Goal: Task Accomplishment & Management: Manage account settings

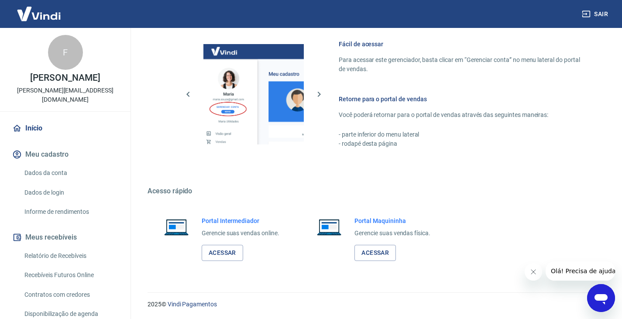
scroll to position [379, 0]
click at [217, 250] on link "Acessar" at bounding box center [222, 252] width 41 height 16
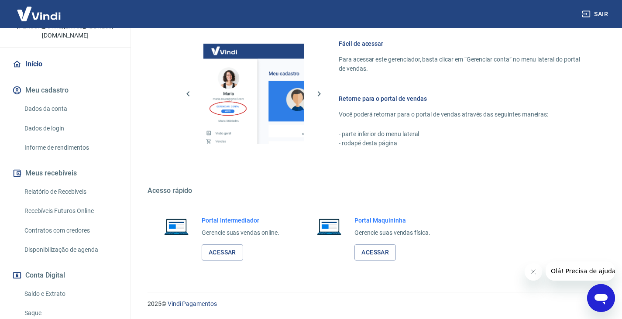
scroll to position [131, 0]
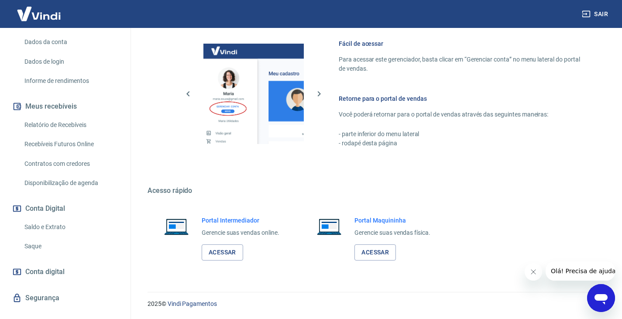
click at [40, 237] on link "Saque" at bounding box center [70, 246] width 99 height 18
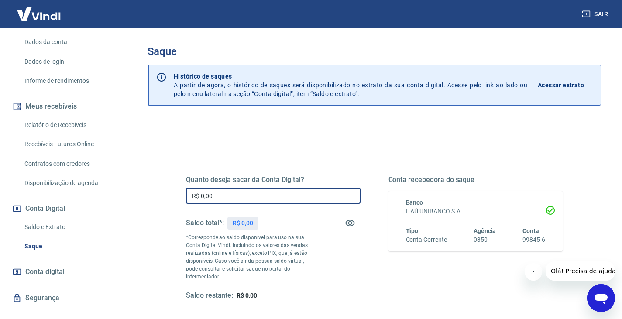
drag, startPoint x: 222, startPoint y: 198, endPoint x: 143, endPoint y: 191, distance: 79.7
click at [143, 191] on div "Saque Histórico de saques A partir de agora, o histórico de saques será disponi…" at bounding box center [374, 202] width 474 height 348
type input "R$ 3.970,23"
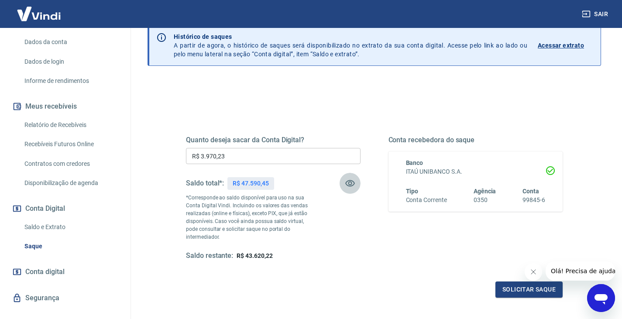
scroll to position [113, 0]
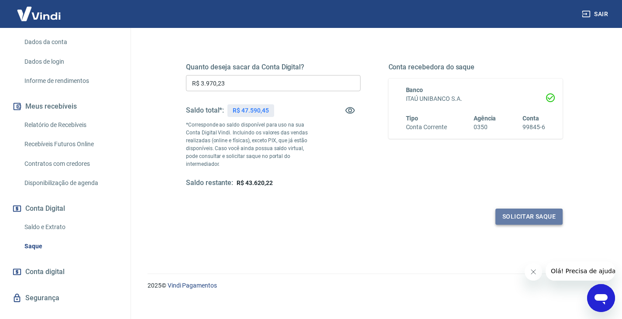
click at [529, 208] on button "Solicitar saque" at bounding box center [528, 216] width 67 height 16
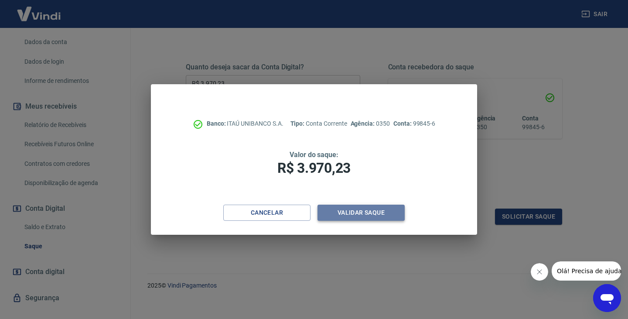
click at [342, 212] on button "Validar saque" at bounding box center [361, 213] width 87 height 16
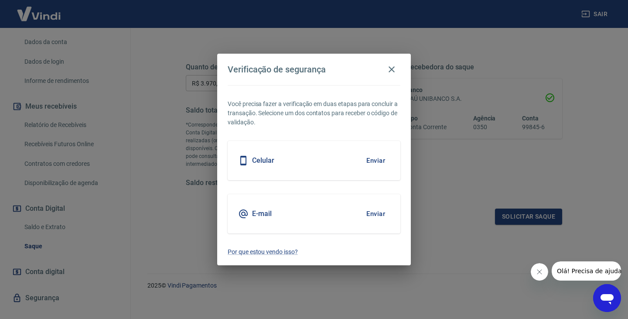
click at [376, 212] on button "Enviar" at bounding box center [376, 214] width 28 height 18
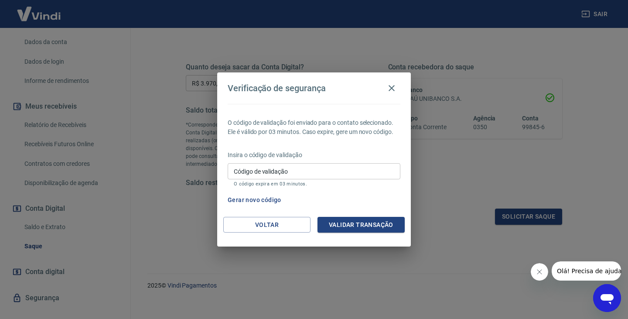
click at [273, 171] on input "Código de validação" at bounding box center [314, 171] width 173 height 16
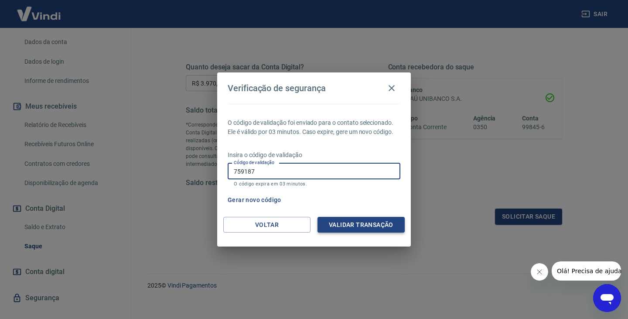
type input "759187"
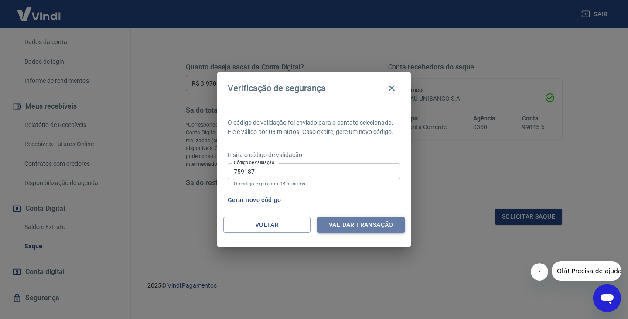
click at [344, 227] on button "Validar transação" at bounding box center [361, 225] width 87 height 16
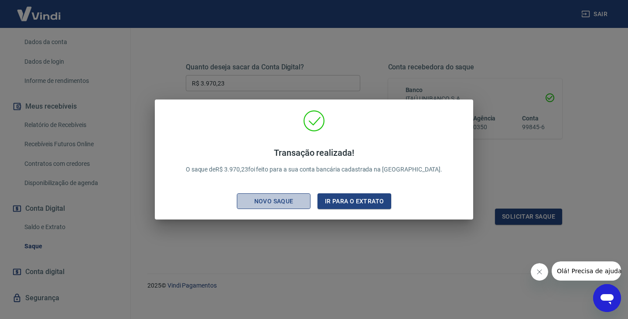
click at [277, 198] on div "Novo saque" at bounding box center [274, 201] width 60 height 11
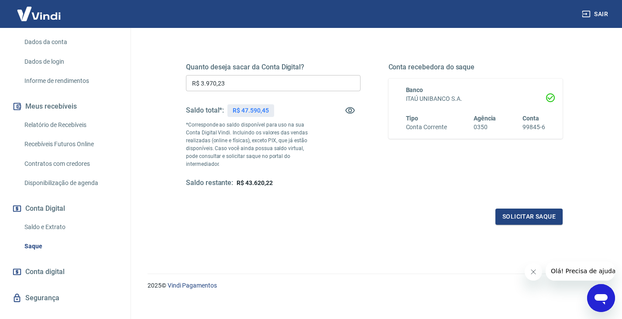
click at [37, 237] on link "Saque" at bounding box center [70, 246] width 99 height 18
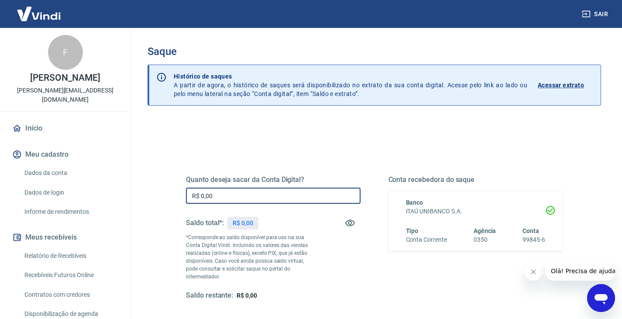
drag, startPoint x: 212, startPoint y: 200, endPoint x: 151, endPoint y: 201, distance: 60.2
click at [151, 201] on div "Quanto deseja sacar da Conta Digital? R$ 0,00 ​ Saldo total*: R$ 0,00 *Correspo…" at bounding box center [373, 280] width 453 height 320
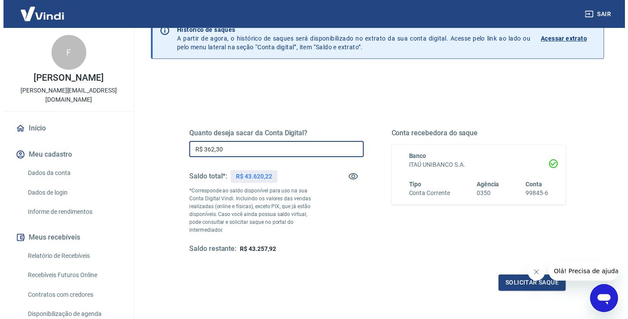
scroll to position [113, 0]
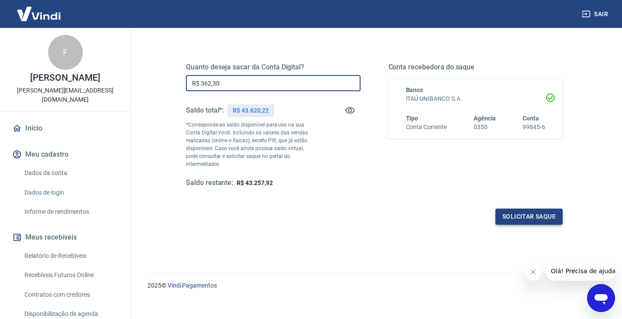
type input "R$ 362,30"
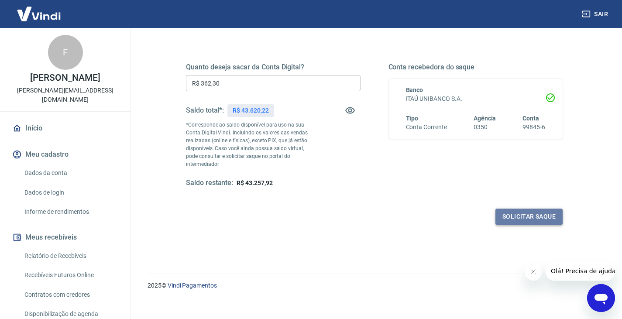
click at [516, 210] on button "Solicitar saque" at bounding box center [528, 216] width 67 height 16
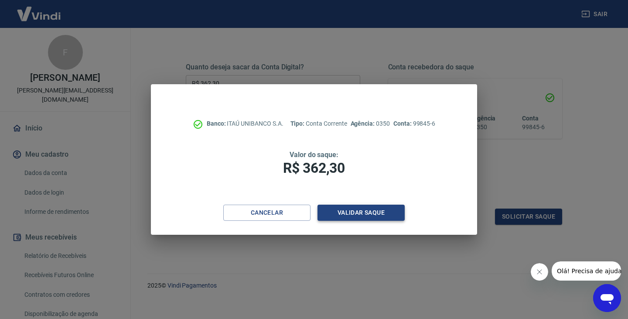
click at [359, 218] on button "Validar saque" at bounding box center [361, 213] width 87 height 16
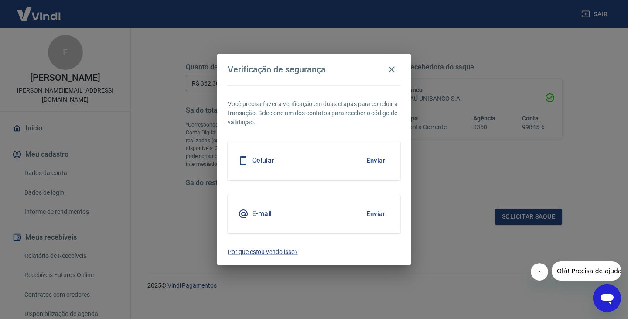
click at [371, 211] on button "Enviar" at bounding box center [376, 214] width 28 height 18
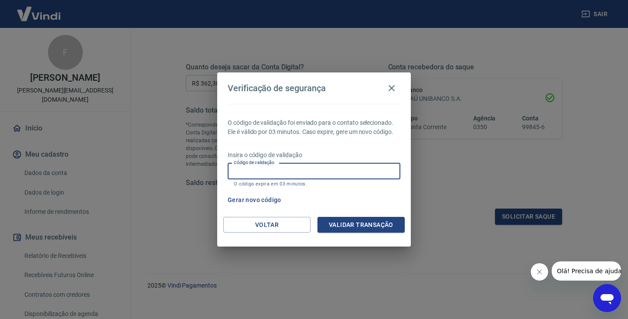
click at [242, 171] on input "Código de validação" at bounding box center [314, 171] width 173 height 16
type input "773594"
click at [351, 227] on button "Validar transação" at bounding box center [361, 225] width 87 height 16
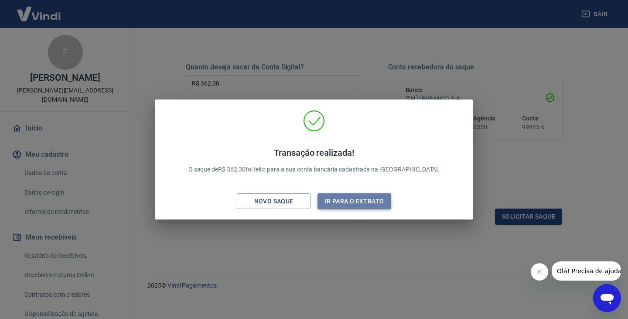
click at [346, 201] on button "Ir para o extrato" at bounding box center [355, 201] width 74 height 16
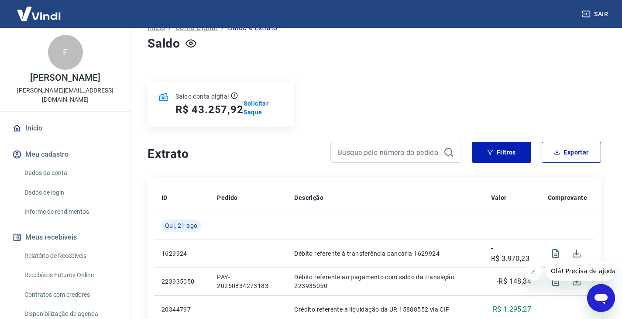
scroll to position [131, 0]
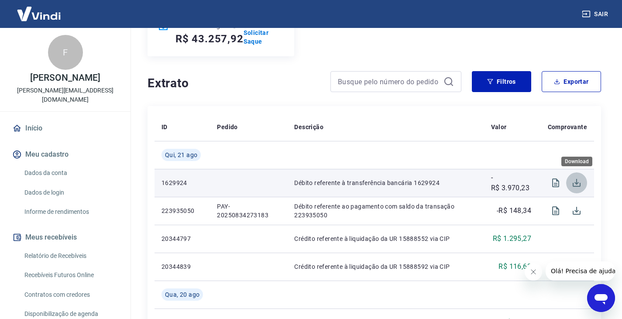
click at [575, 184] on icon "Download" at bounding box center [576, 183] width 10 height 10
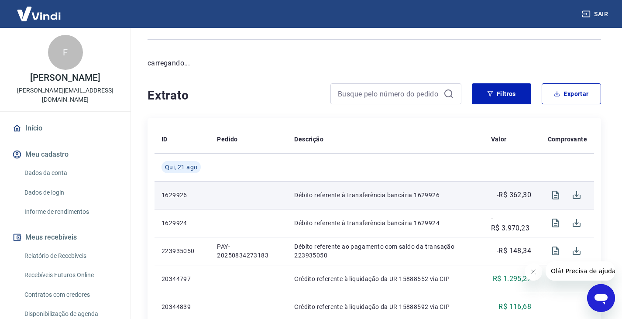
scroll to position [87, 0]
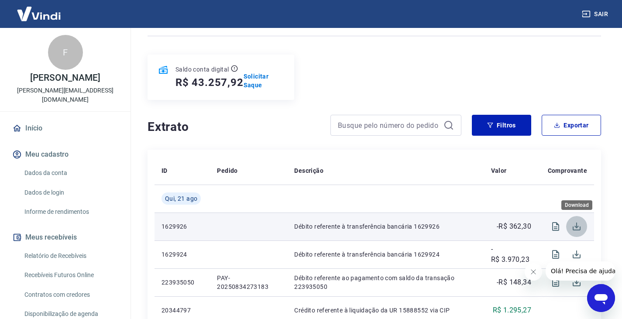
click at [576, 225] on icon "Download" at bounding box center [576, 226] width 8 height 8
